Goal: Navigation & Orientation: Find specific page/section

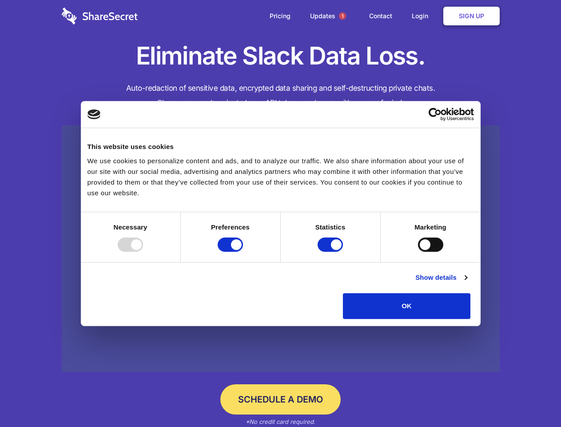
click at [143, 252] on div at bounding box center [130, 244] width 25 height 14
click at [243, 252] on input "Preferences" at bounding box center [230, 244] width 25 height 14
checkbox input "false"
click at [332, 252] on input "Statistics" at bounding box center [330, 244] width 25 height 14
checkbox input "false"
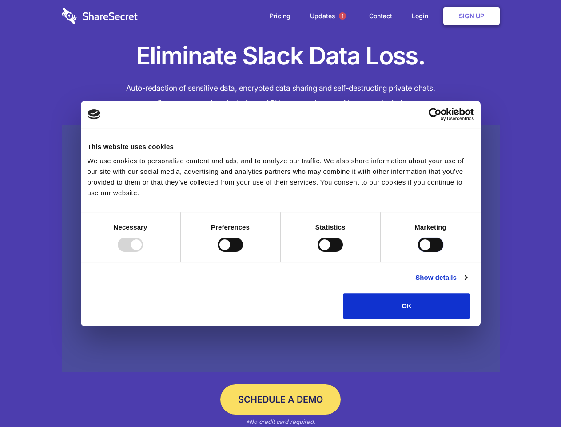
click at [418, 252] on input "Marketing" at bounding box center [430, 244] width 25 height 14
checkbox input "true"
click at [467, 283] on link "Show details" at bounding box center [442, 277] width 52 height 11
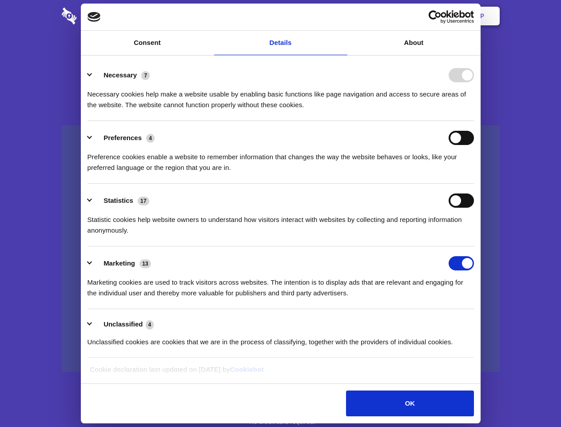
click at [474, 121] on li "Necessary 7 Necessary cookies help make a website usable by enabling basic func…" at bounding box center [281, 89] width 387 height 63
click at [342, 16] on span "1" at bounding box center [342, 15] width 7 height 7
